Goal: Find specific page/section: Find specific page/section

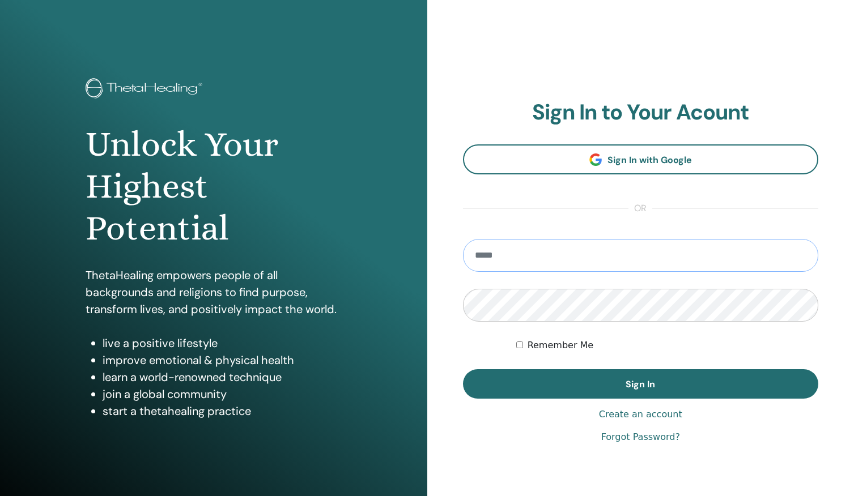
type input "**********"
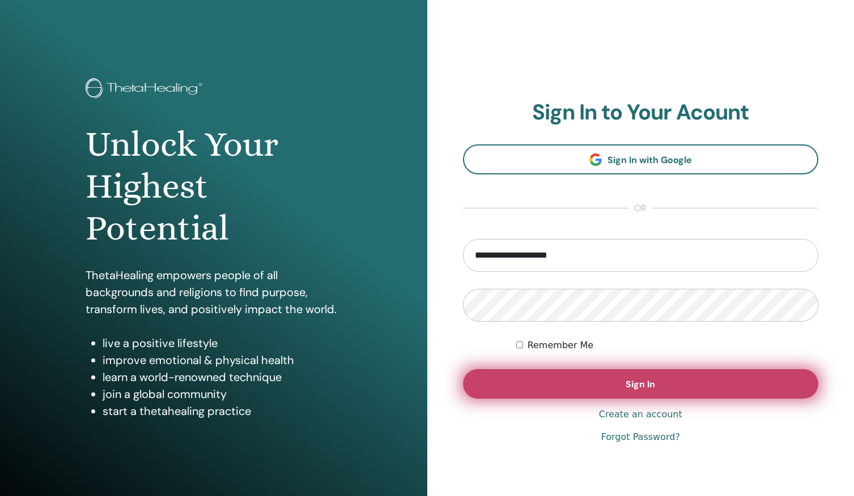
click at [510, 390] on button "Sign In" at bounding box center [641, 383] width 356 height 29
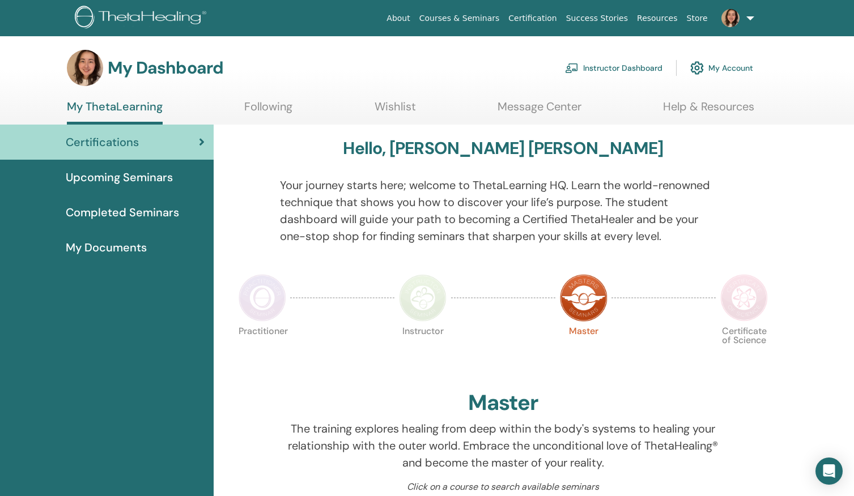
click at [622, 66] on link "Instructor Dashboard" at bounding box center [613, 68] width 97 height 25
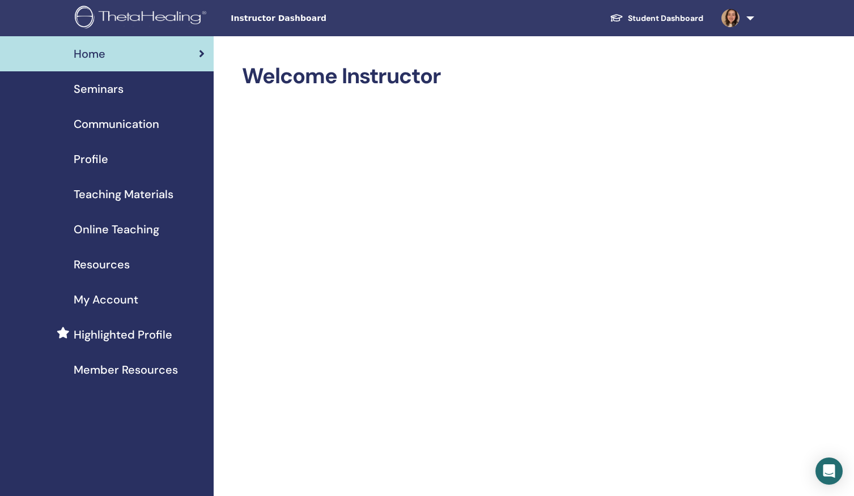
click at [154, 123] on span "Communication" at bounding box center [117, 124] width 86 height 17
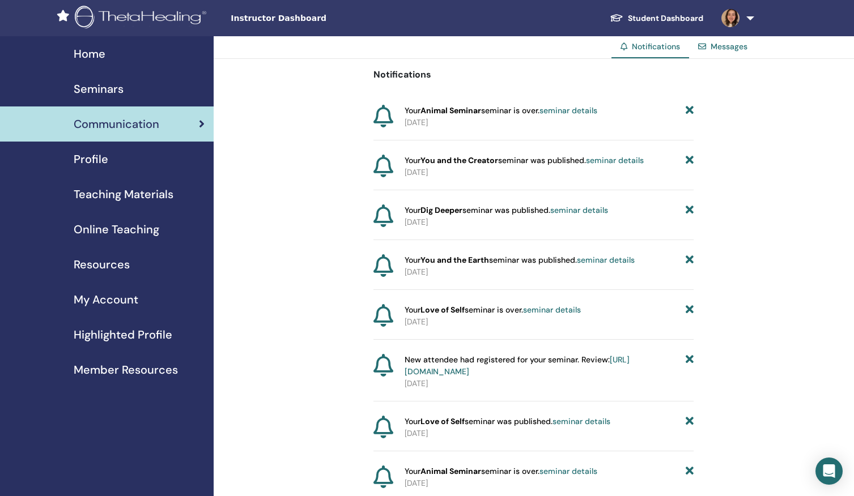
click at [144, 91] on div "Seminars" at bounding box center [106, 88] width 195 height 17
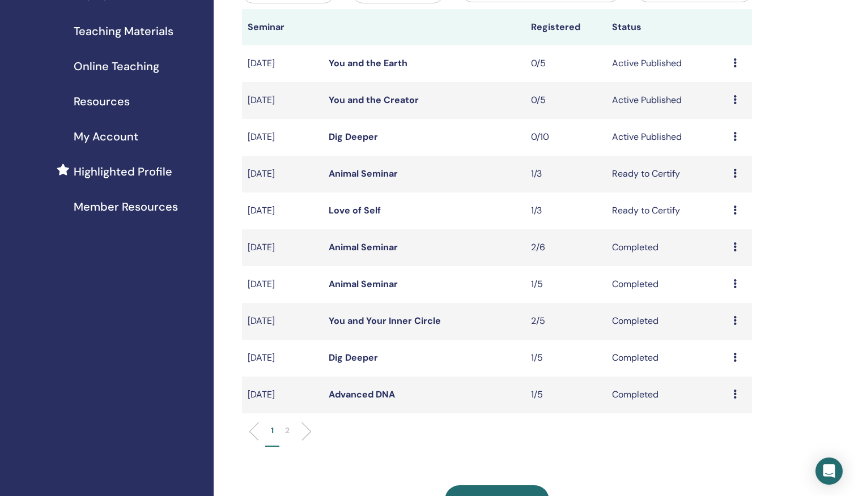
scroll to position [165, 0]
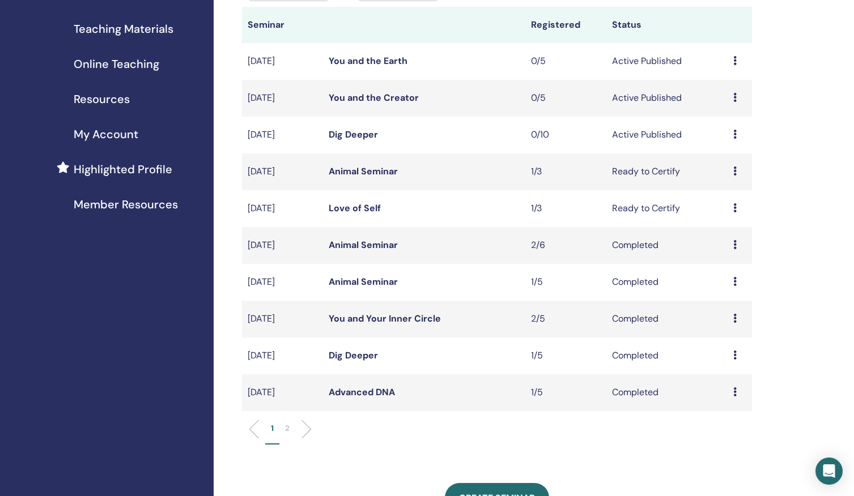
click at [293, 432] on li "2" at bounding box center [287, 434] width 16 height 22
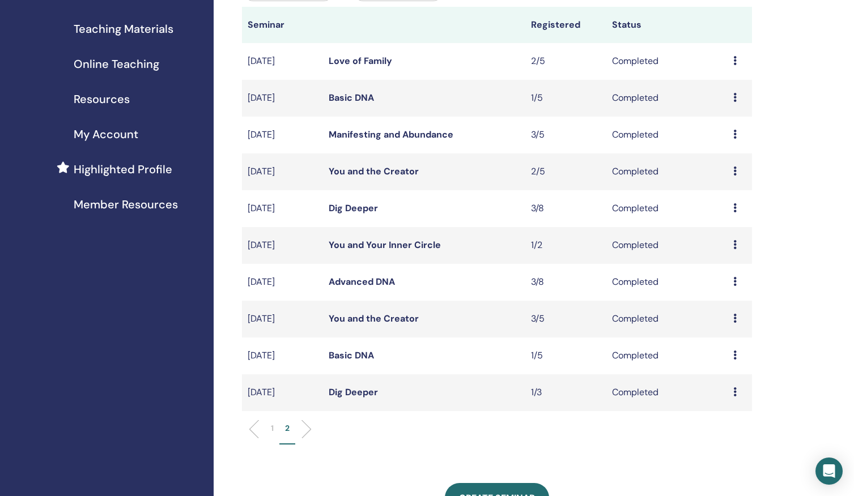
scroll to position [0, 0]
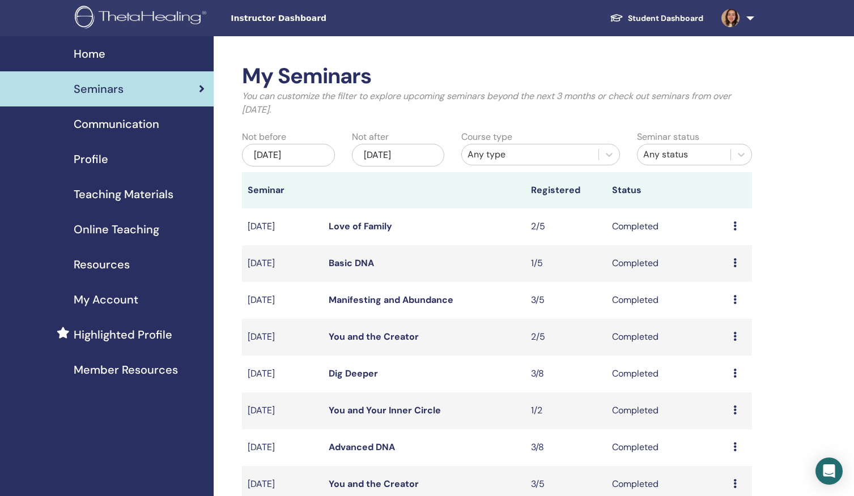
click at [152, 197] on span "Teaching Materials" at bounding box center [124, 194] width 100 height 17
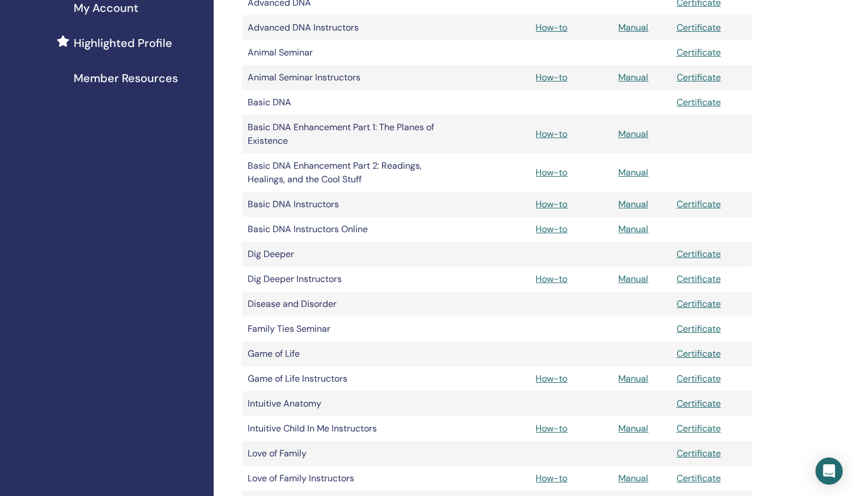
scroll to position [294, 0]
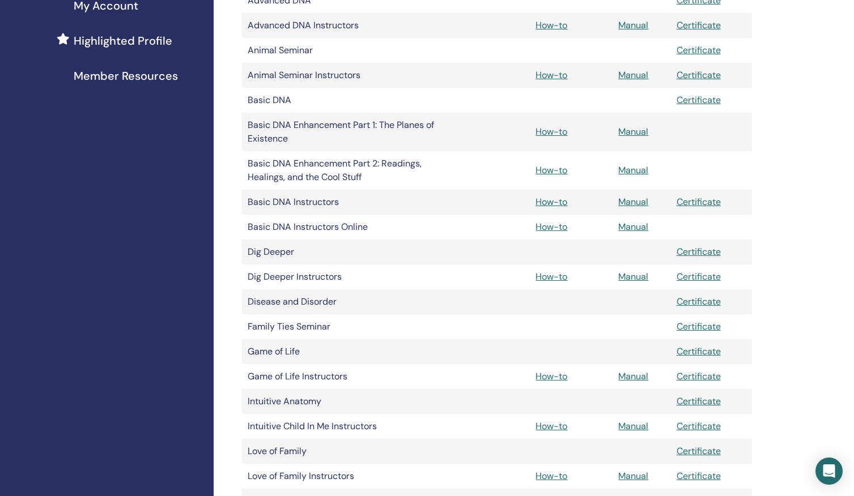
click at [625, 377] on link "Manual" at bounding box center [633, 376] width 30 height 12
